Goal: Task Accomplishment & Management: Use online tool/utility

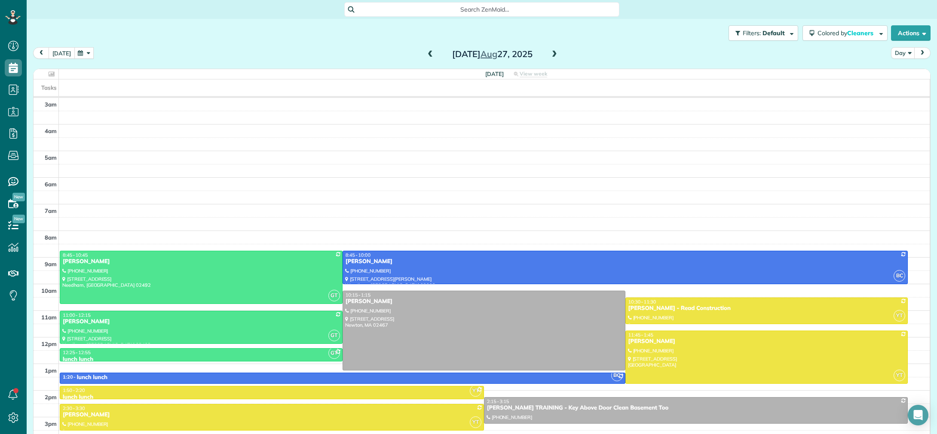
scroll to position [60, 0]
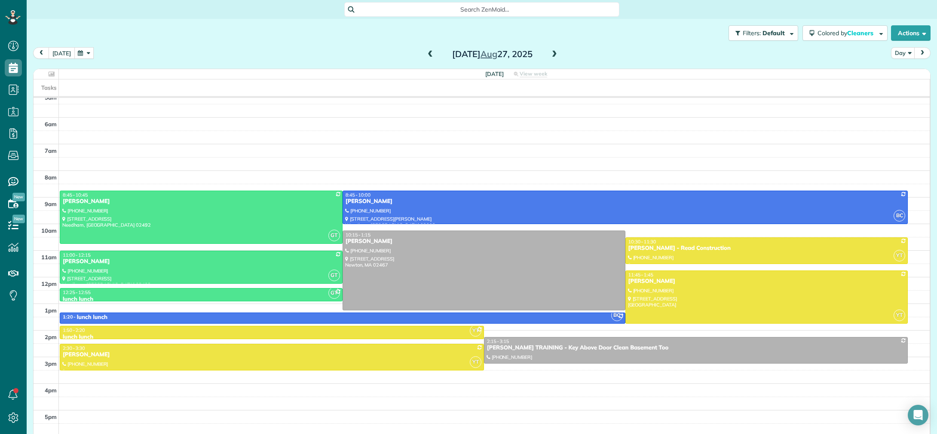
click at [58, 52] on button "[DATE]" at bounding box center [62, 53] width 26 height 12
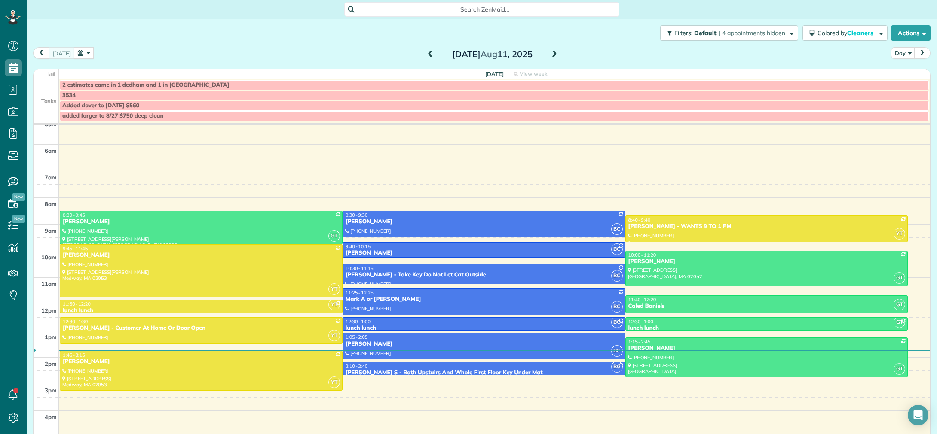
click at [550, 55] on span at bounding box center [554, 55] width 9 height 8
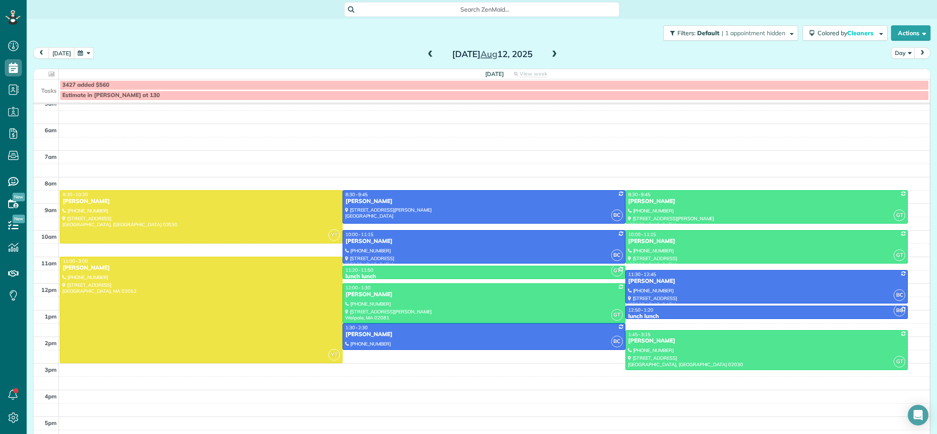
click at [550, 55] on span at bounding box center [554, 55] width 9 height 8
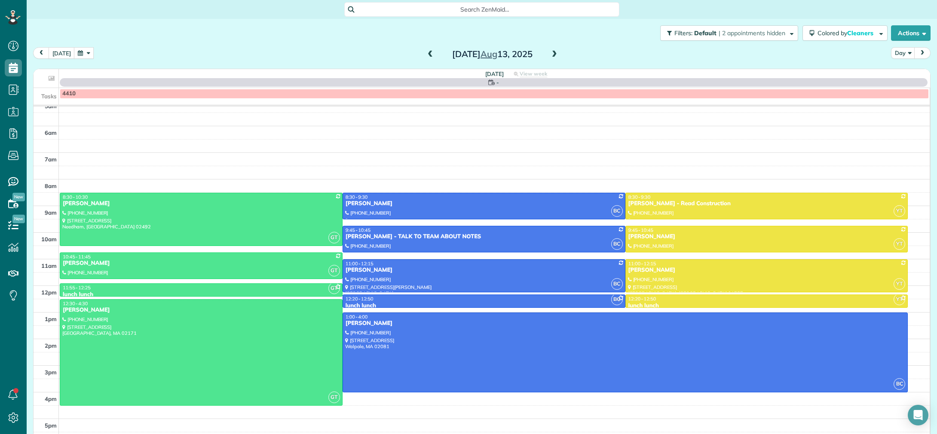
click at [550, 55] on span at bounding box center [554, 55] width 9 height 8
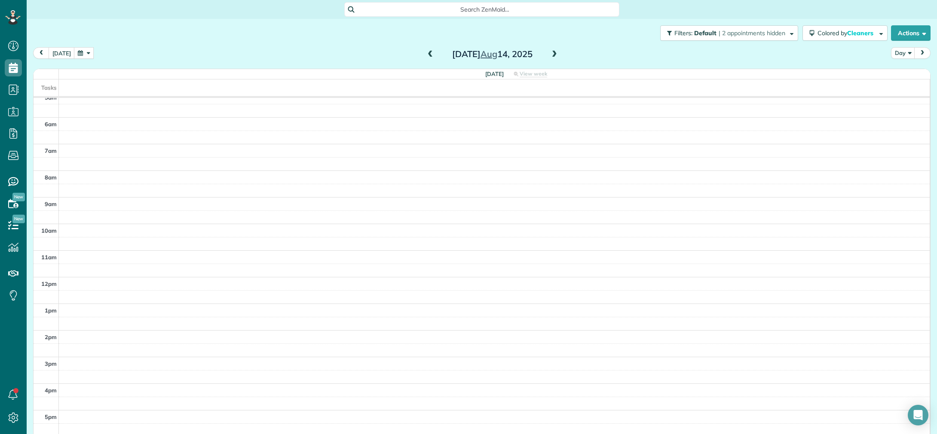
scroll to position [52, 0]
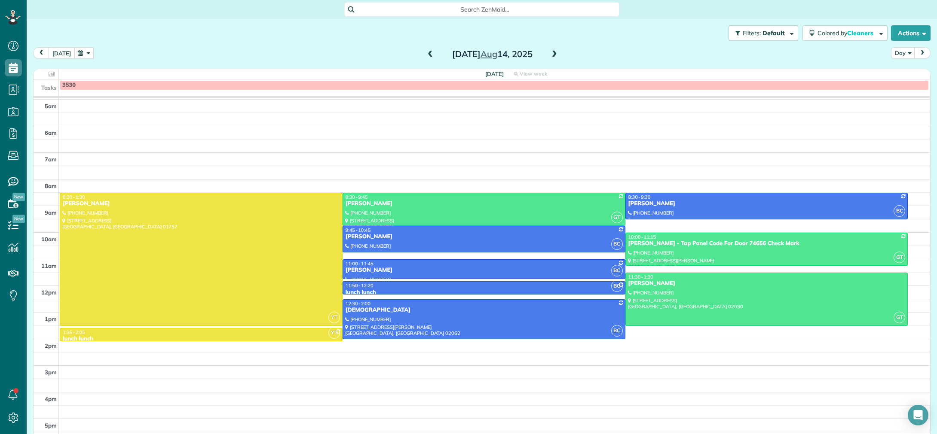
click at [65, 54] on button "[DATE]" at bounding box center [62, 53] width 26 height 12
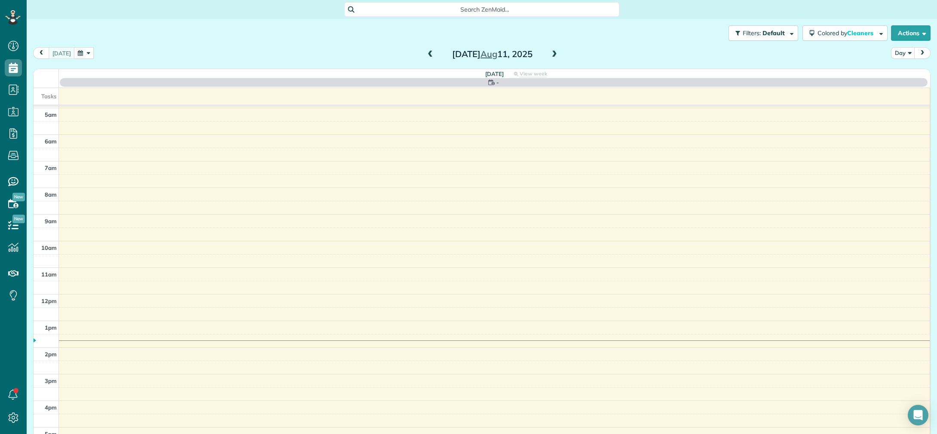
scroll to position [60, 0]
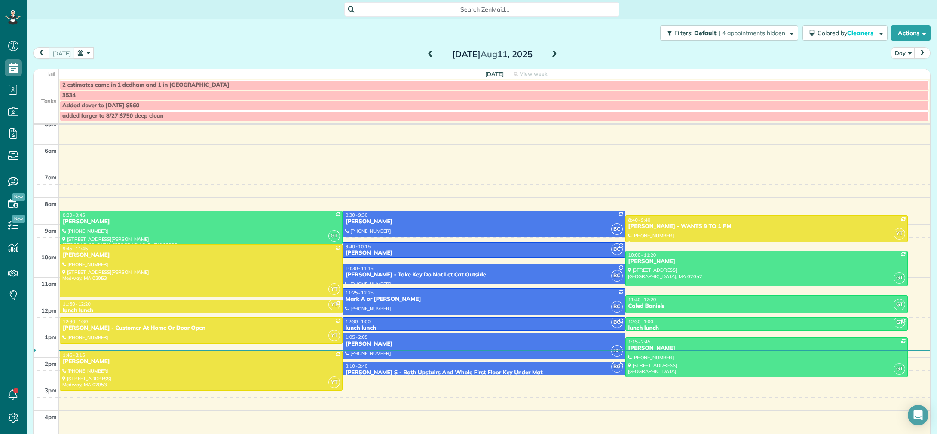
click at [112, 121] on div "2 estimates came in 1 dedham and 1 in [GEOGRAPHIC_DATA] 3534 Added dover to [DA…" at bounding box center [482, 101] width 896 height 44
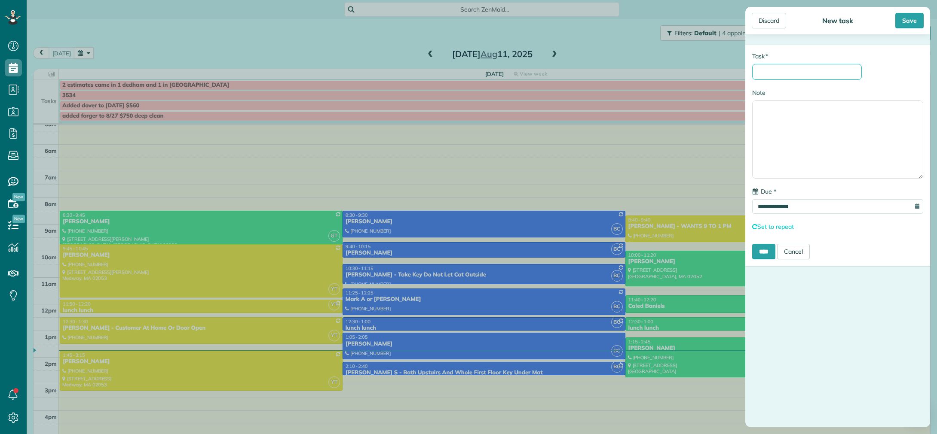
click at [763, 75] on input "* Task" at bounding box center [807, 72] width 110 height 16
type input "**********"
click at [913, 17] on div "Save" at bounding box center [909, 20] width 28 height 15
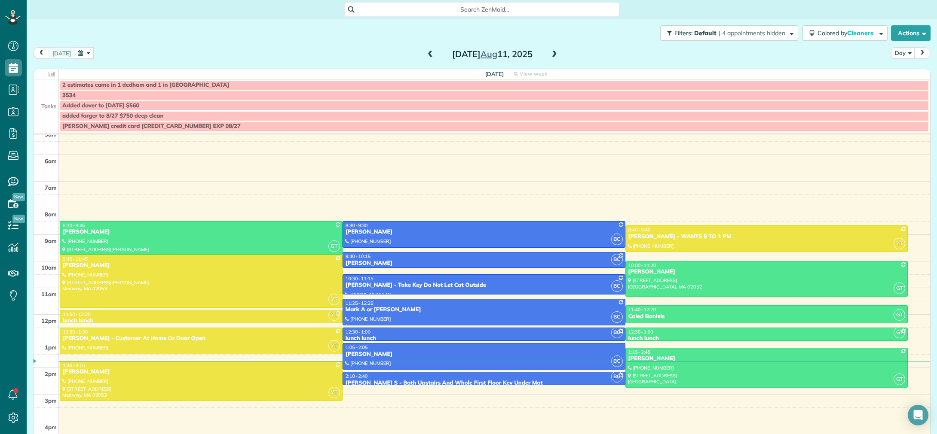
click at [555, 52] on span at bounding box center [554, 55] width 9 height 8
